Goal: Navigation & Orientation: Go to known website

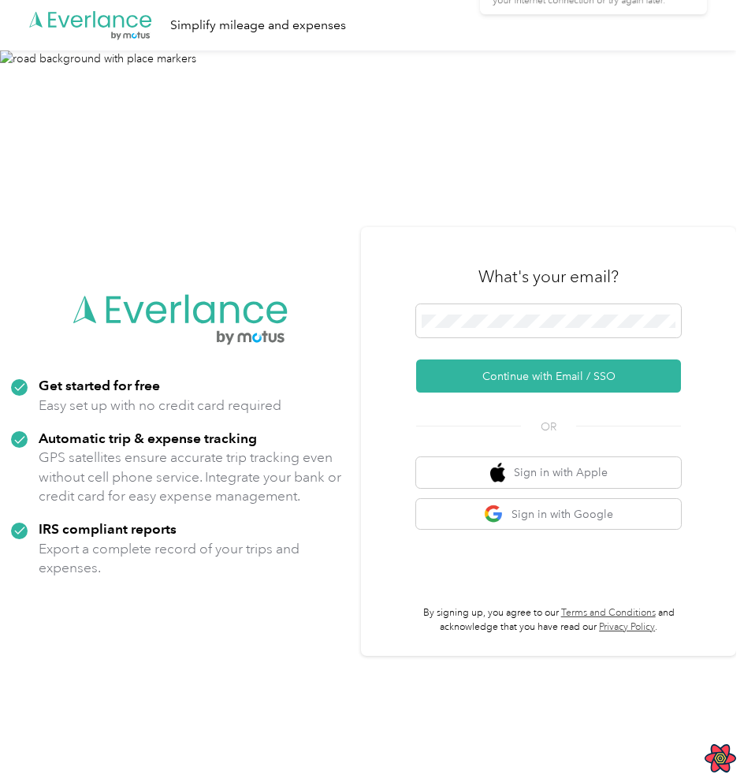
click at [575, 170] on img at bounding box center [368, 441] width 736 height 782
click at [416, 359] on button "Continue with Email / SSO" at bounding box center [548, 375] width 265 height 33
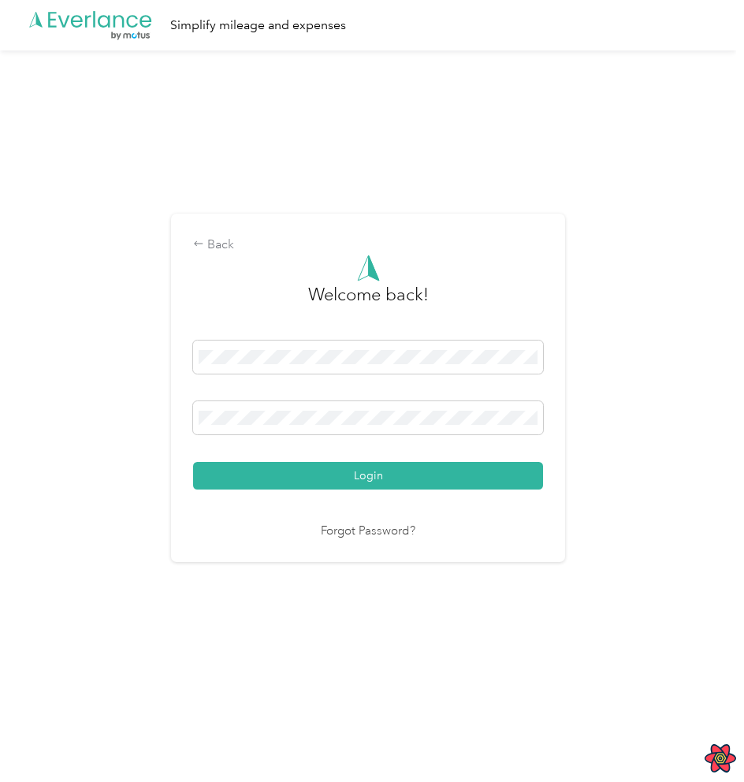
click at [193, 462] on button "Login" at bounding box center [368, 476] width 350 height 28
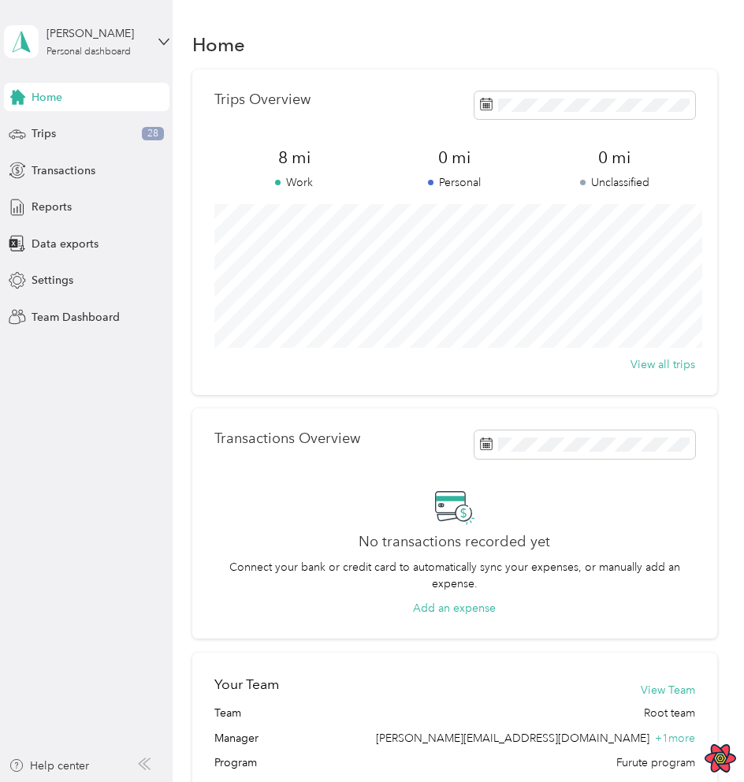
click at [196, 442] on div "Transactions Overview No transactions recorded yet Connect your bank or credit …" at bounding box center [454, 523] width 525 height 230
click at [624, 54] on div "Home" at bounding box center [454, 44] width 525 height 33
